Goal: Information Seeking & Learning: Learn about a topic

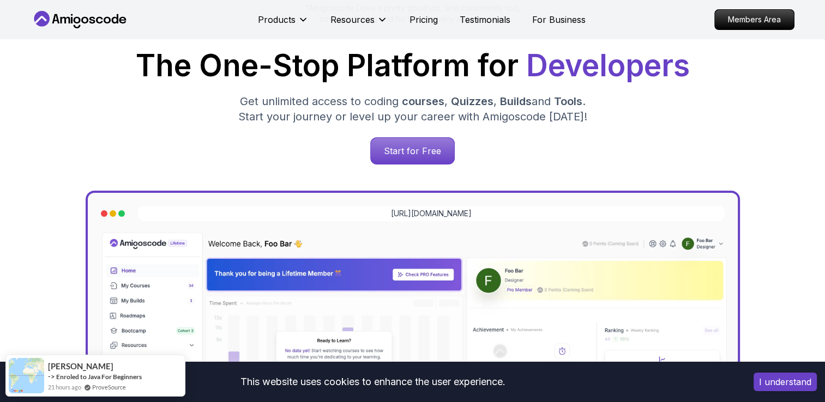
scroll to position [164, 0]
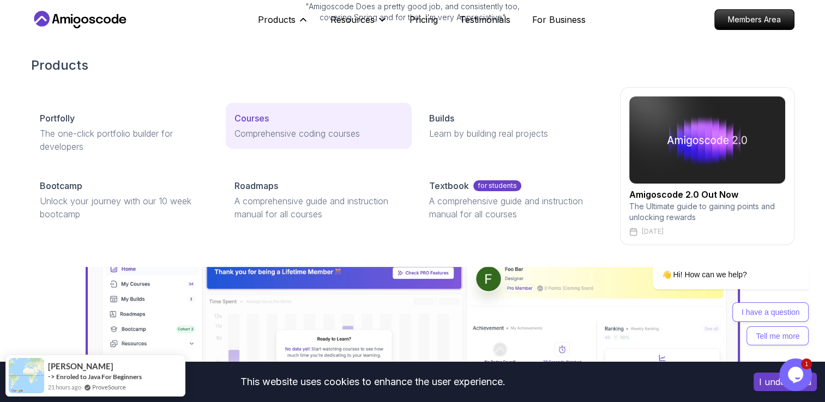
click at [255, 121] on p "Courses" at bounding box center [251, 118] width 34 height 13
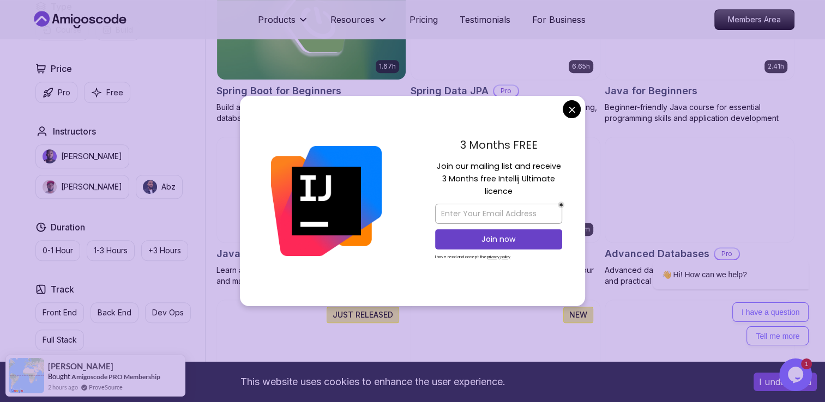
scroll to position [545, 0]
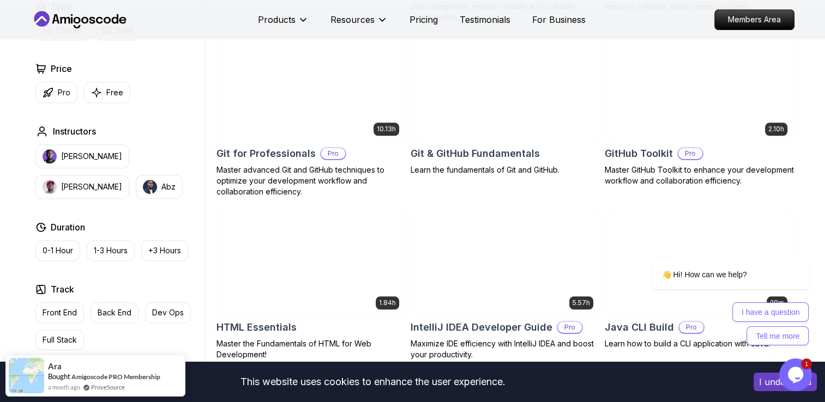
scroll to position [1199, 0]
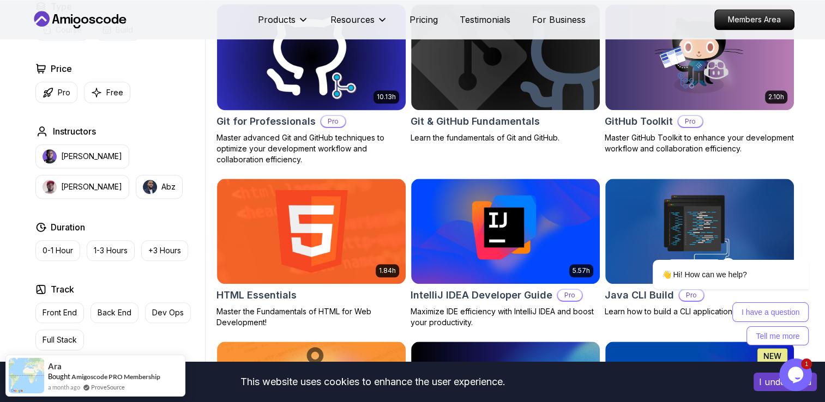
click at [307, 114] on h2 "Git for Professionals" at bounding box center [265, 121] width 99 height 15
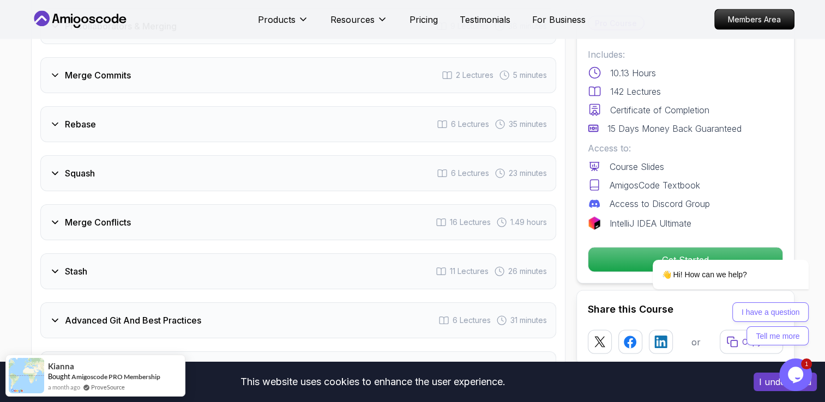
scroll to position [2072, 0]
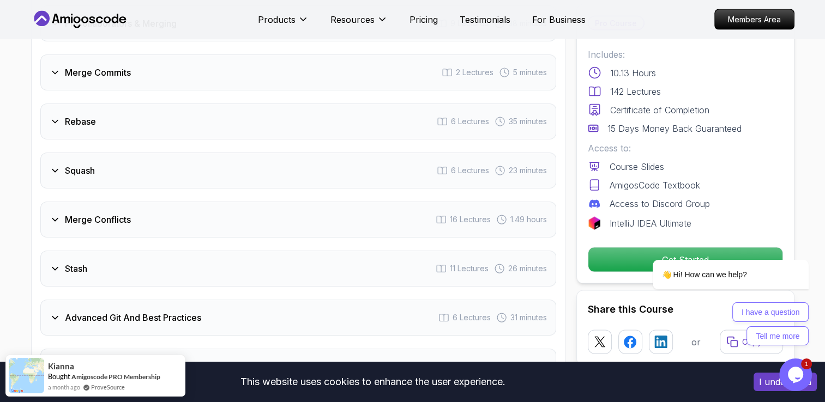
click at [73, 115] on h3 "Rebase" at bounding box center [80, 121] width 31 height 13
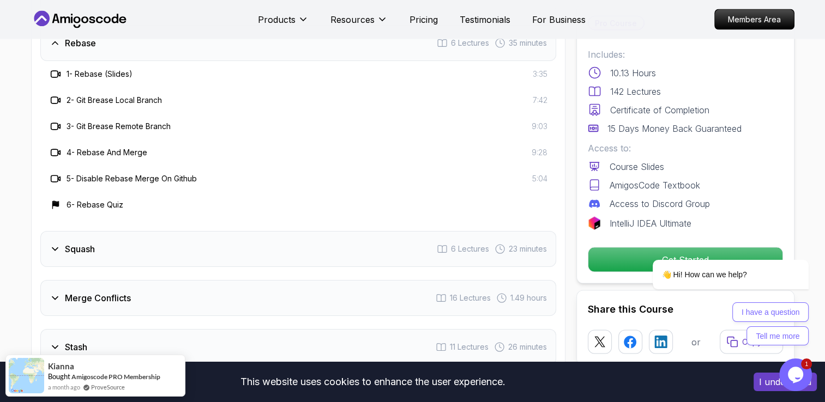
scroll to position [1993, 0]
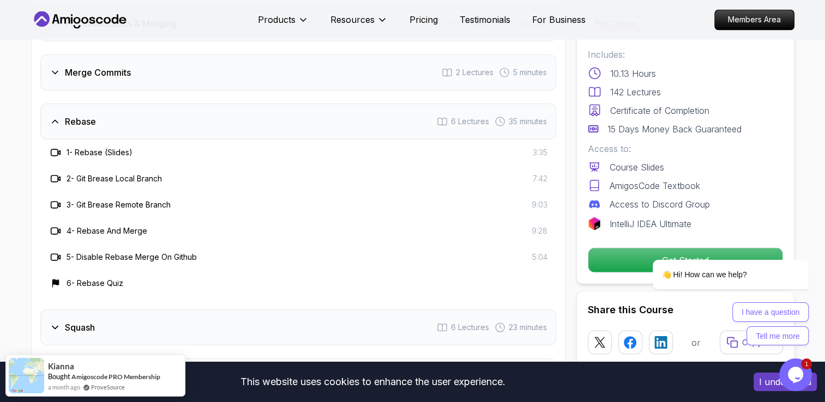
click at [72, 115] on h3 "Rebase" at bounding box center [80, 121] width 31 height 13
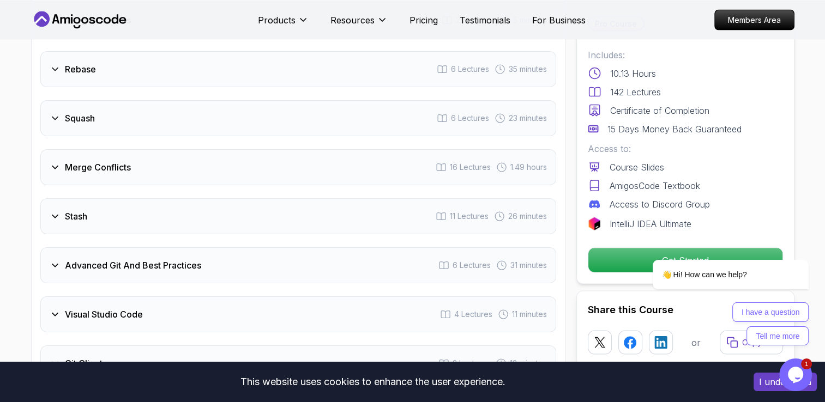
scroll to position [2048, 0]
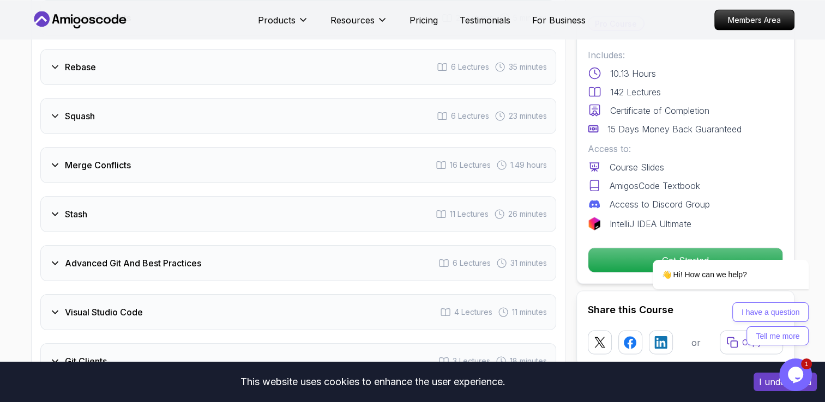
click at [83, 159] on h3 "Merge Conflicts" at bounding box center [98, 165] width 66 height 13
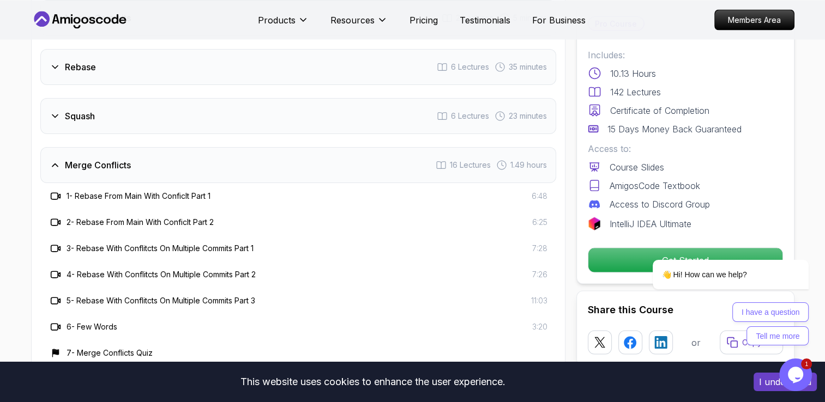
click at [83, 159] on h3 "Merge Conflicts" at bounding box center [98, 165] width 66 height 13
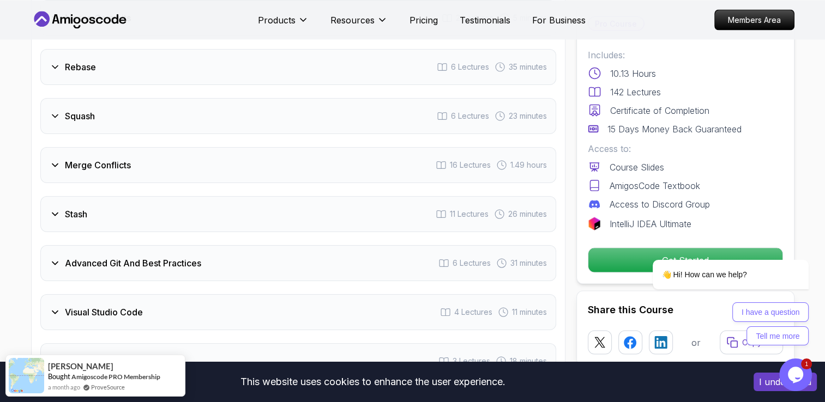
click at [83, 159] on h3 "Merge Conflicts" at bounding box center [98, 165] width 66 height 13
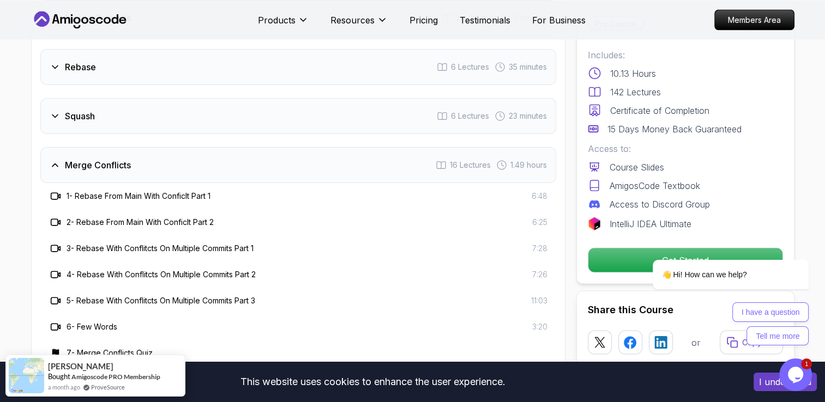
click at [82, 159] on h3 "Merge Conflicts" at bounding box center [98, 165] width 66 height 13
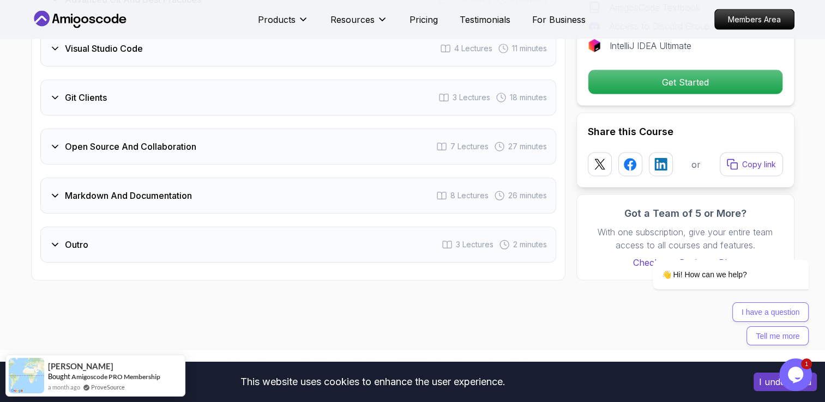
scroll to position [2320, 0]
